Goal: Information Seeking & Learning: Learn about a topic

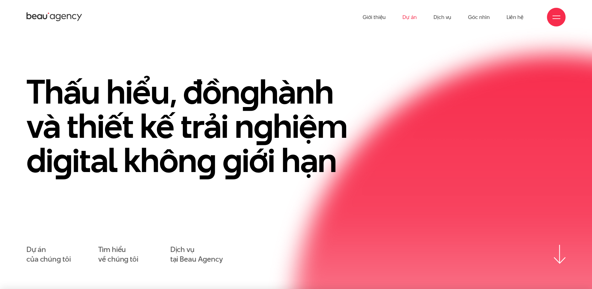
click at [409, 14] on link "Dự án" at bounding box center [409, 17] width 14 height 34
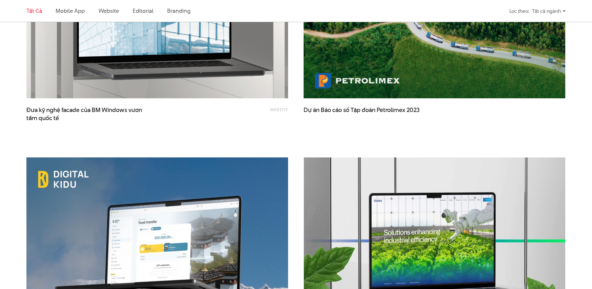
scroll to position [1274, 0]
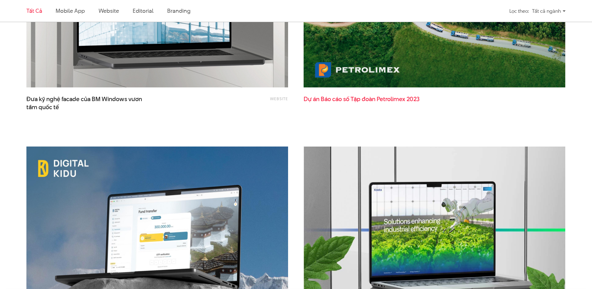
click at [396, 102] on span "Petrolimex" at bounding box center [391, 99] width 29 height 8
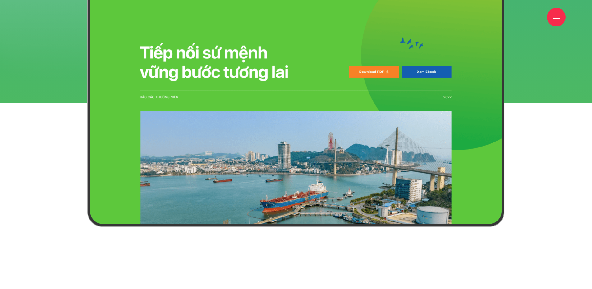
scroll to position [1740, 0]
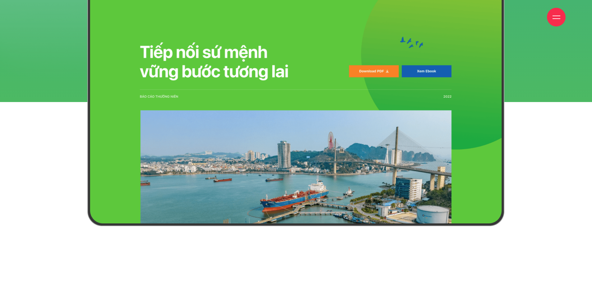
click at [361, 107] on img at bounding box center [295, 96] width 417 height 259
click at [339, 139] on img at bounding box center [295, 96] width 417 height 259
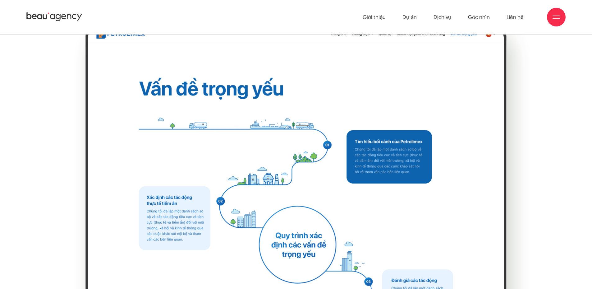
scroll to position [7581, 0]
